Goal: Task Accomplishment & Management: Use online tool/utility

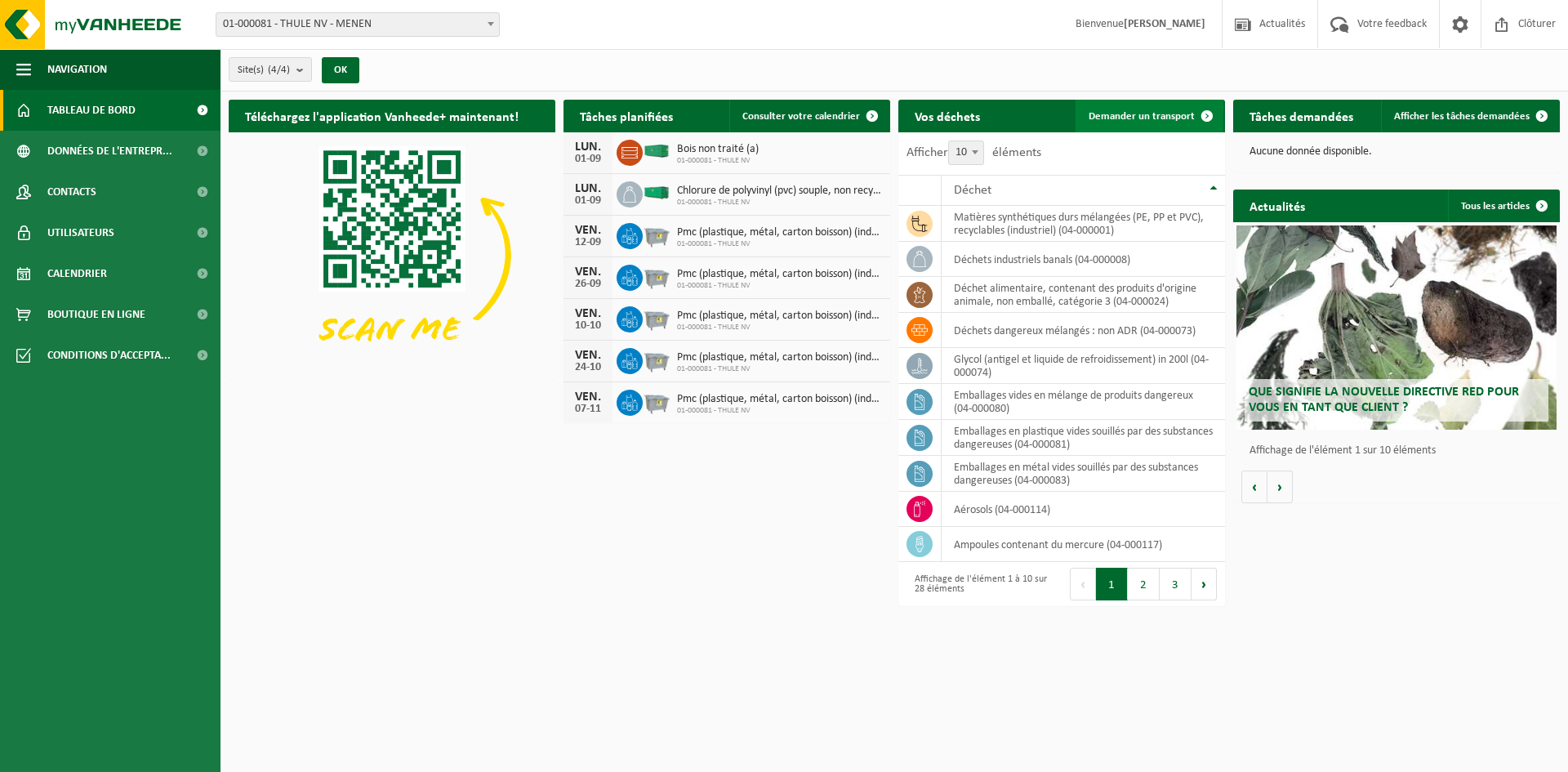
click at [1152, 111] on span "Demander un transport" at bounding box center [1141, 116] width 106 height 11
click at [1118, 111] on span "Demander un transport" at bounding box center [1141, 116] width 106 height 11
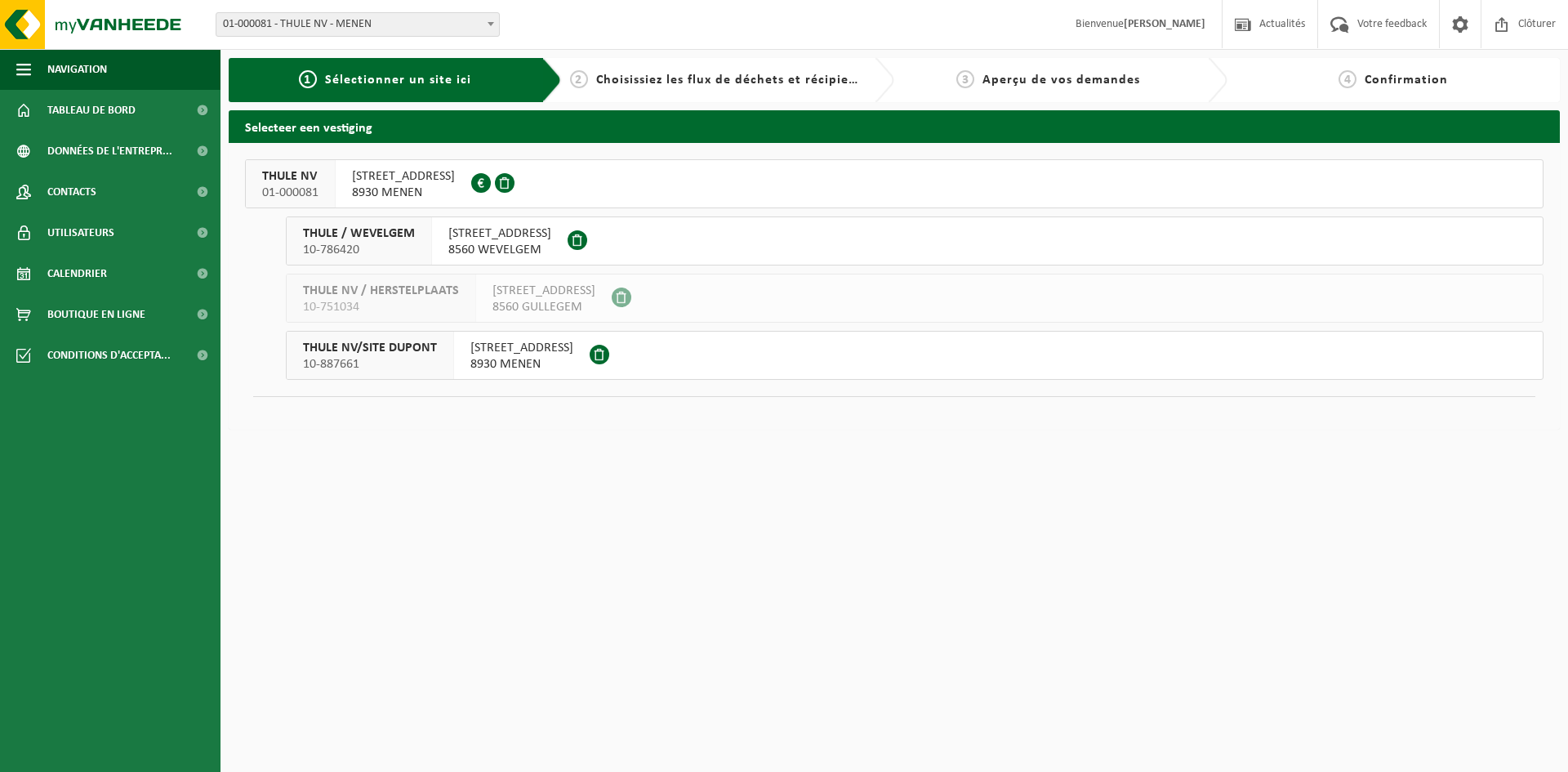
click at [406, 178] on span "KORTRIJKSTRAAT 343" at bounding box center [403, 176] width 103 height 16
